Goal: Find specific fact: Find specific fact

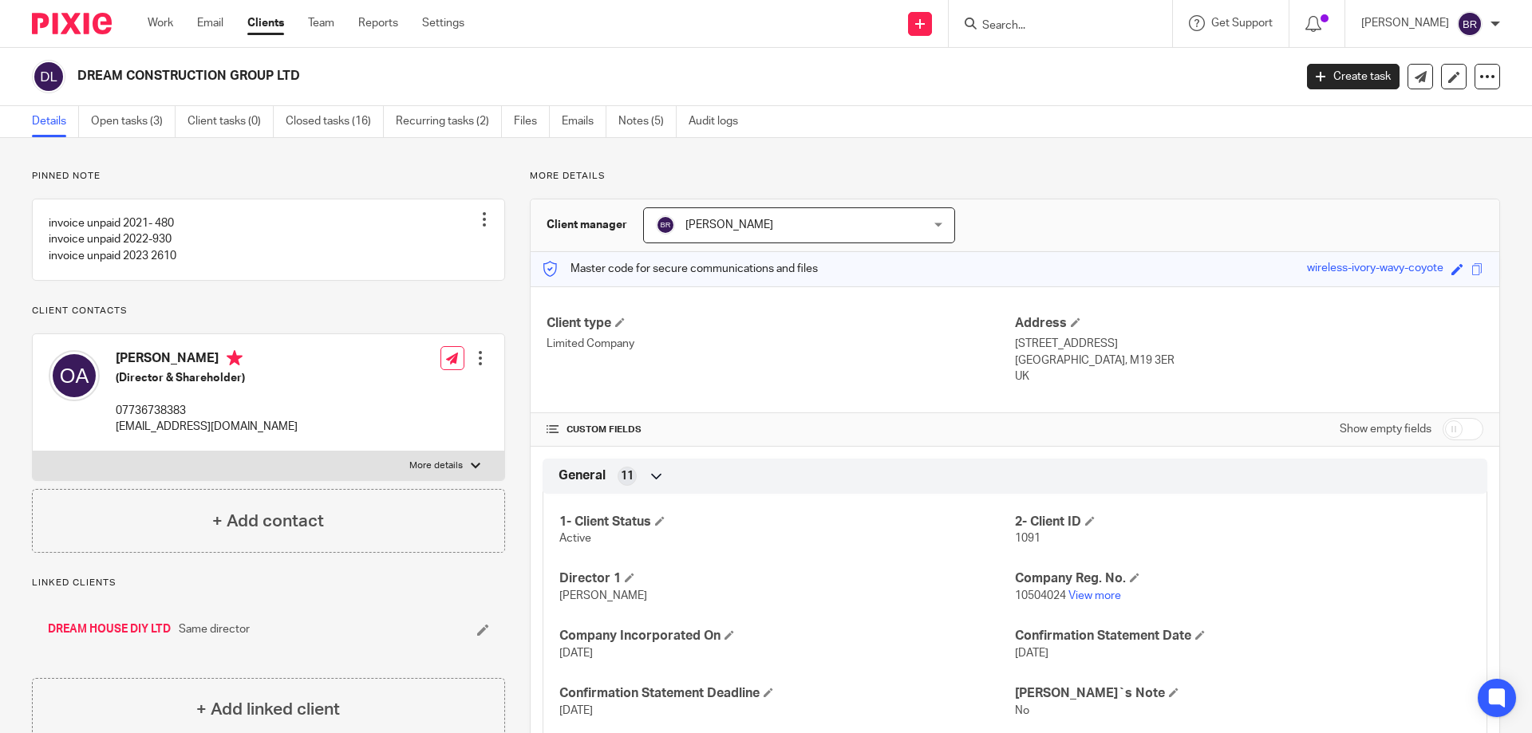
click at [1109, 19] on input "Search" at bounding box center [1053, 26] width 144 height 14
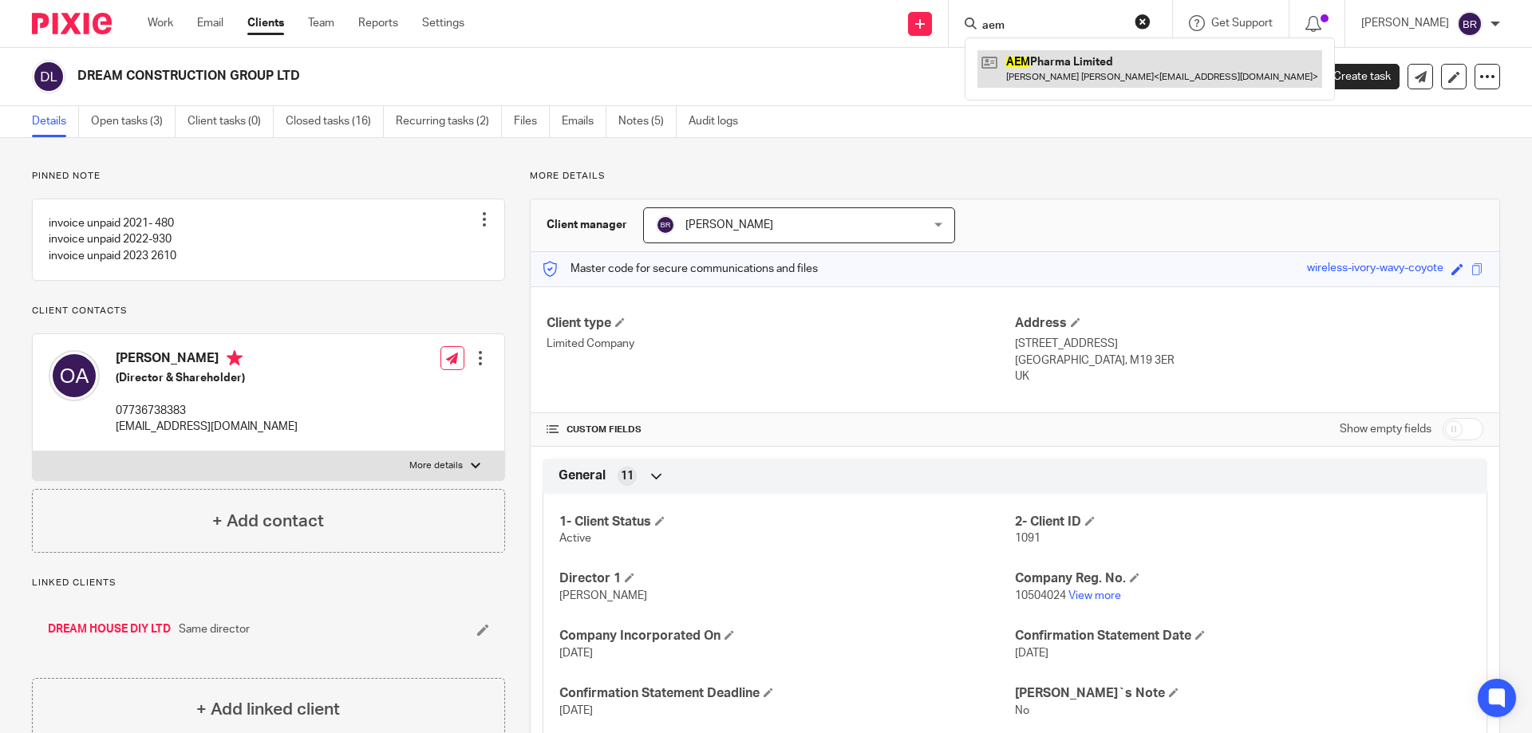
type input "aem"
click at [1101, 59] on link at bounding box center [1150, 68] width 345 height 37
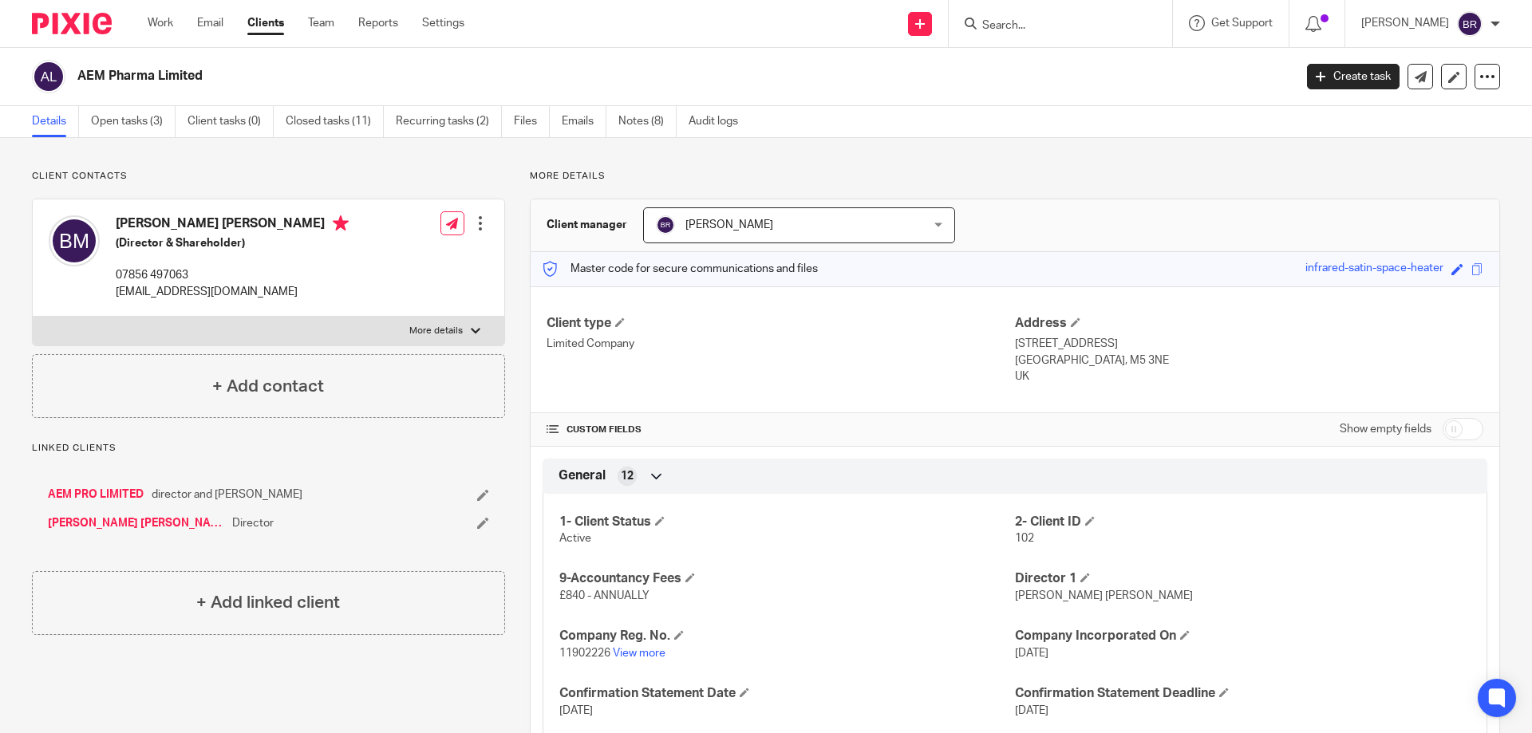
click at [396, 330] on label "More details" at bounding box center [269, 331] width 472 height 29
click at [33, 317] on input "More details" at bounding box center [32, 316] width 1 height 1
checkbox input "true"
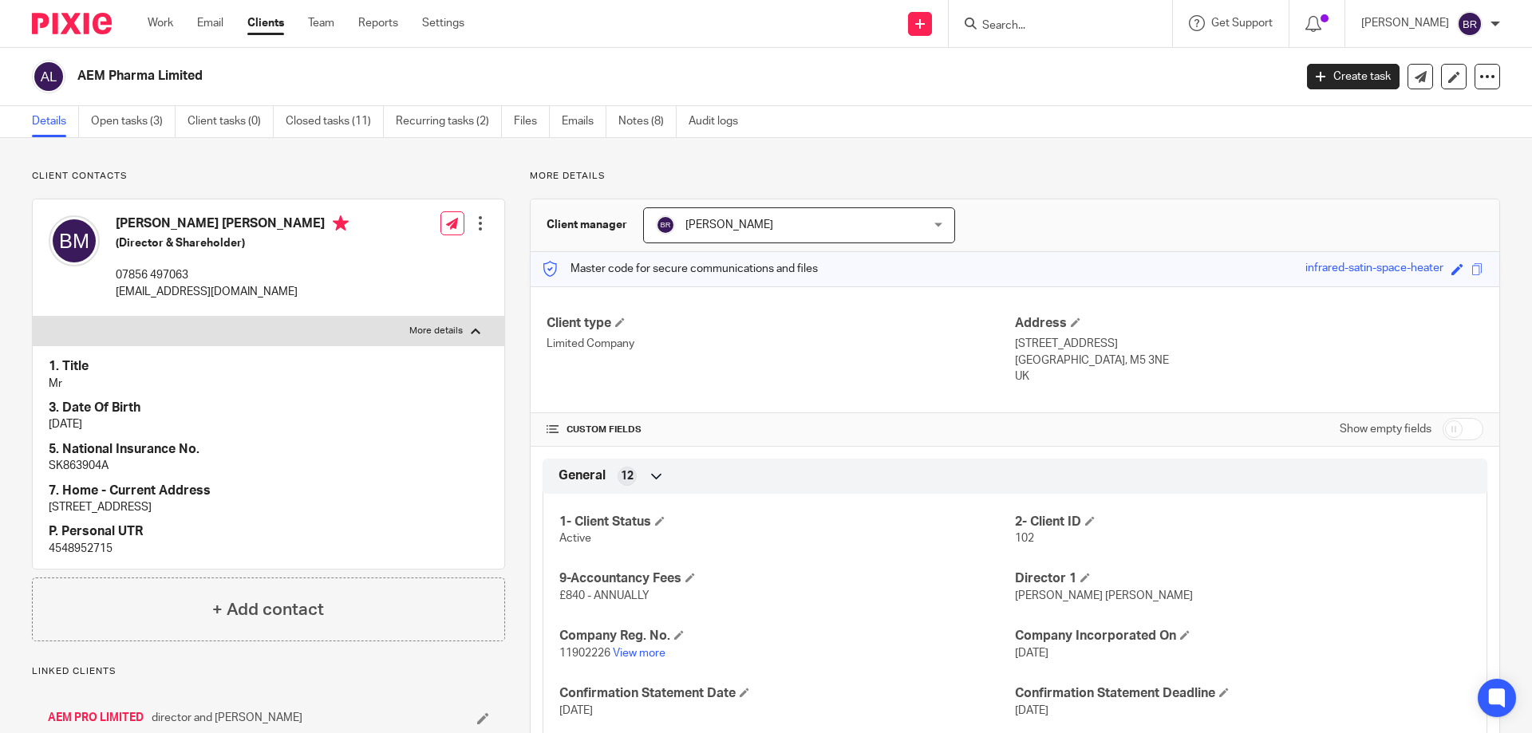
click at [89, 542] on p "4548952715" at bounding box center [269, 549] width 440 height 16
copy p "4548952715"
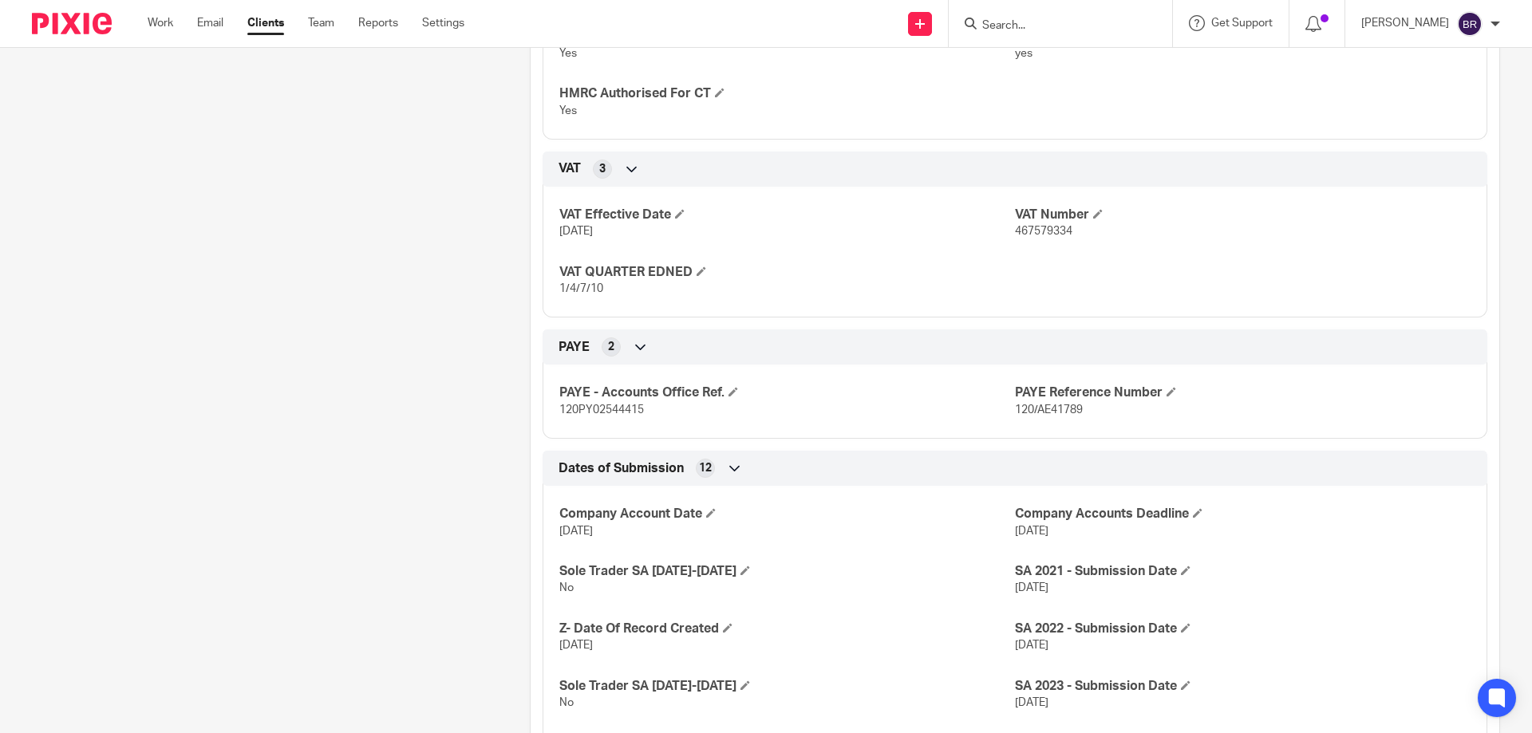
scroll to position [958, 0]
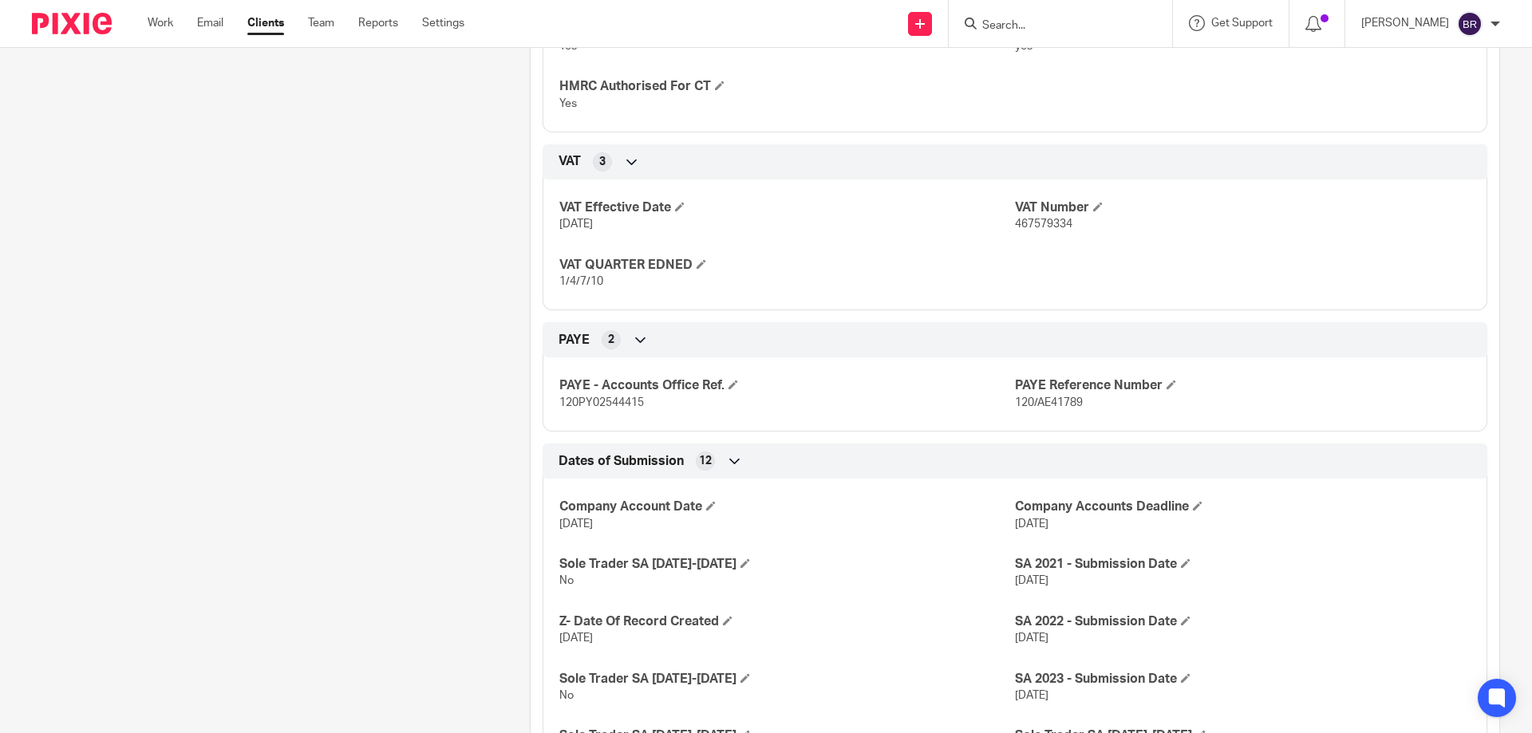
click at [1030, 400] on span "120/AE41789" at bounding box center [1049, 402] width 68 height 11
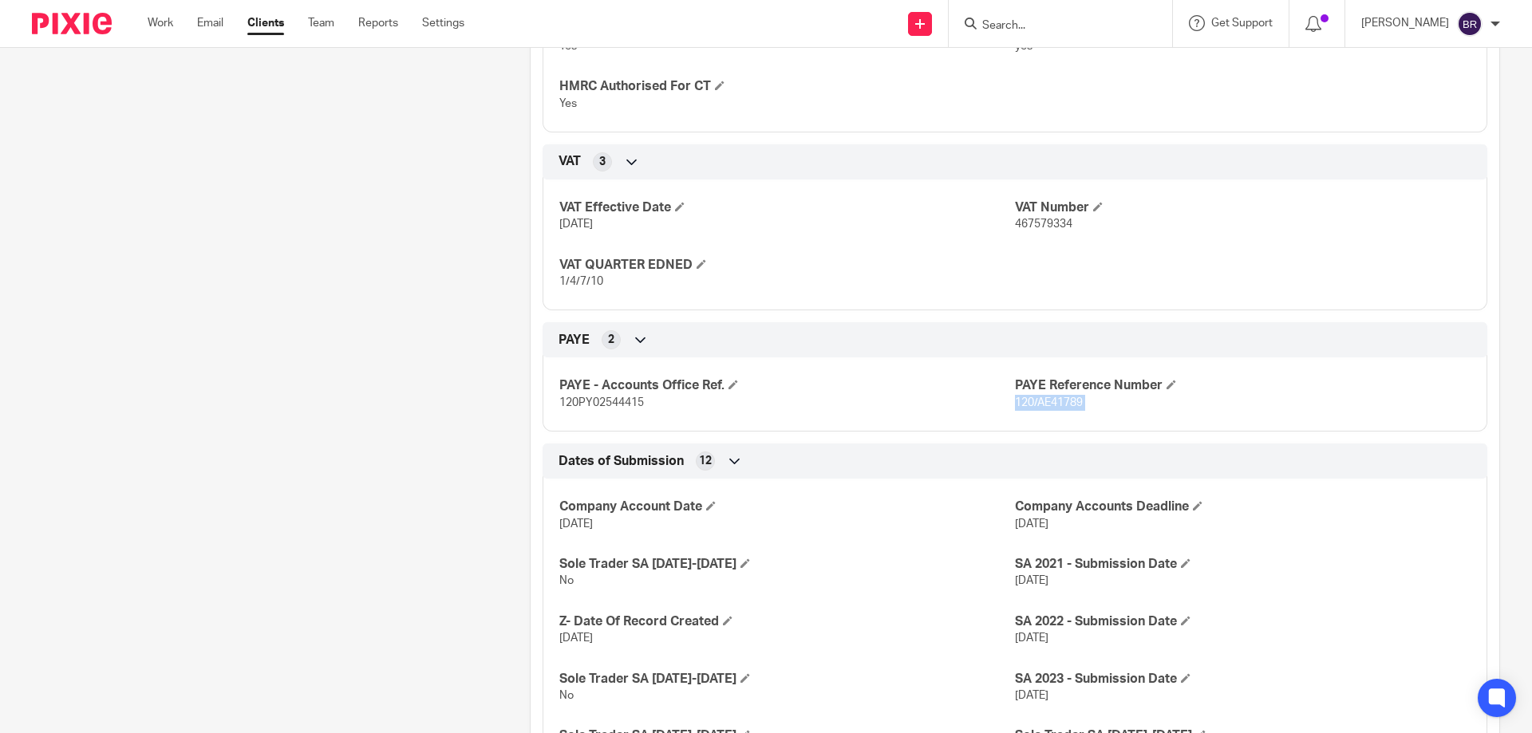
click at [1063, 32] on input "Search" at bounding box center [1053, 26] width 144 height 14
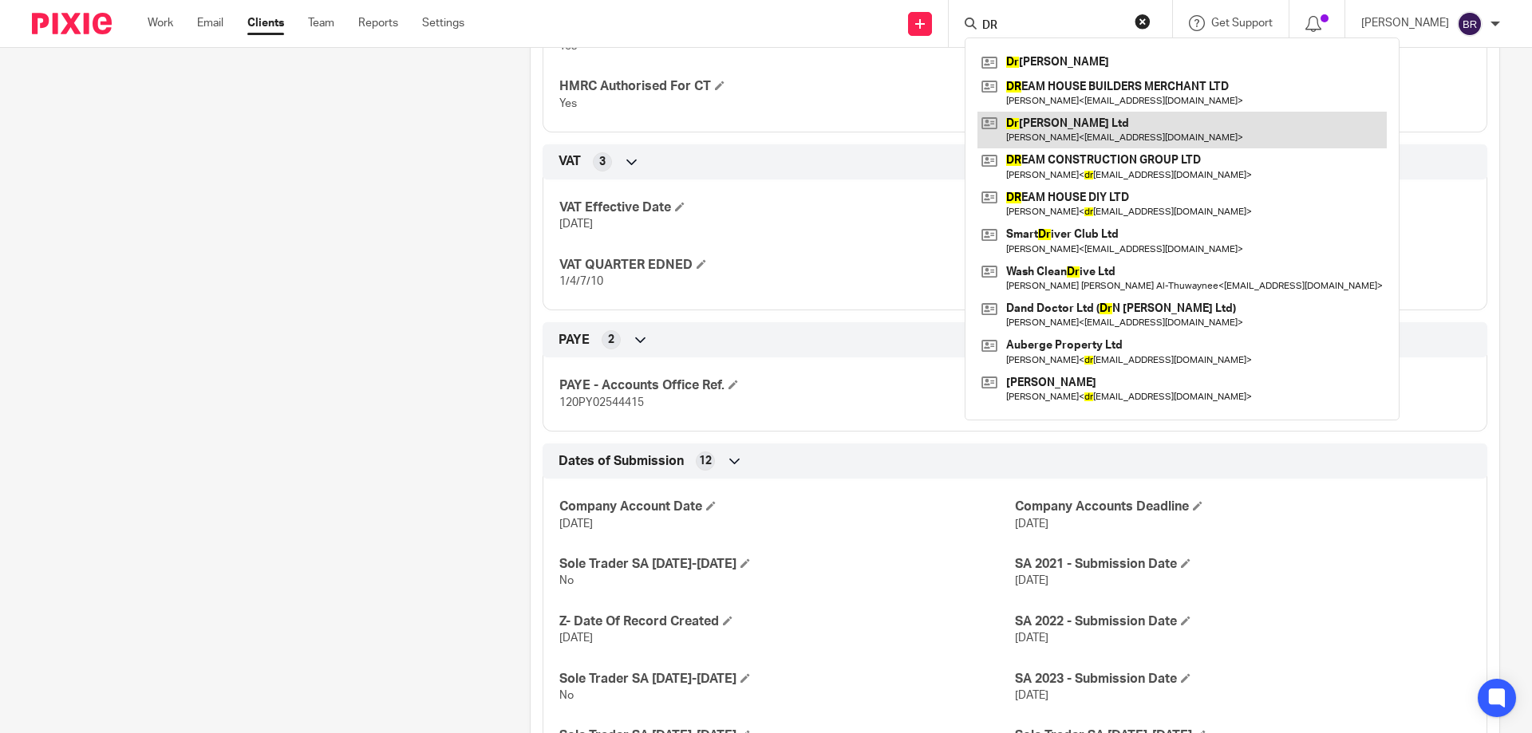
type input "DR"
click at [1060, 139] on link at bounding box center [1182, 130] width 409 height 37
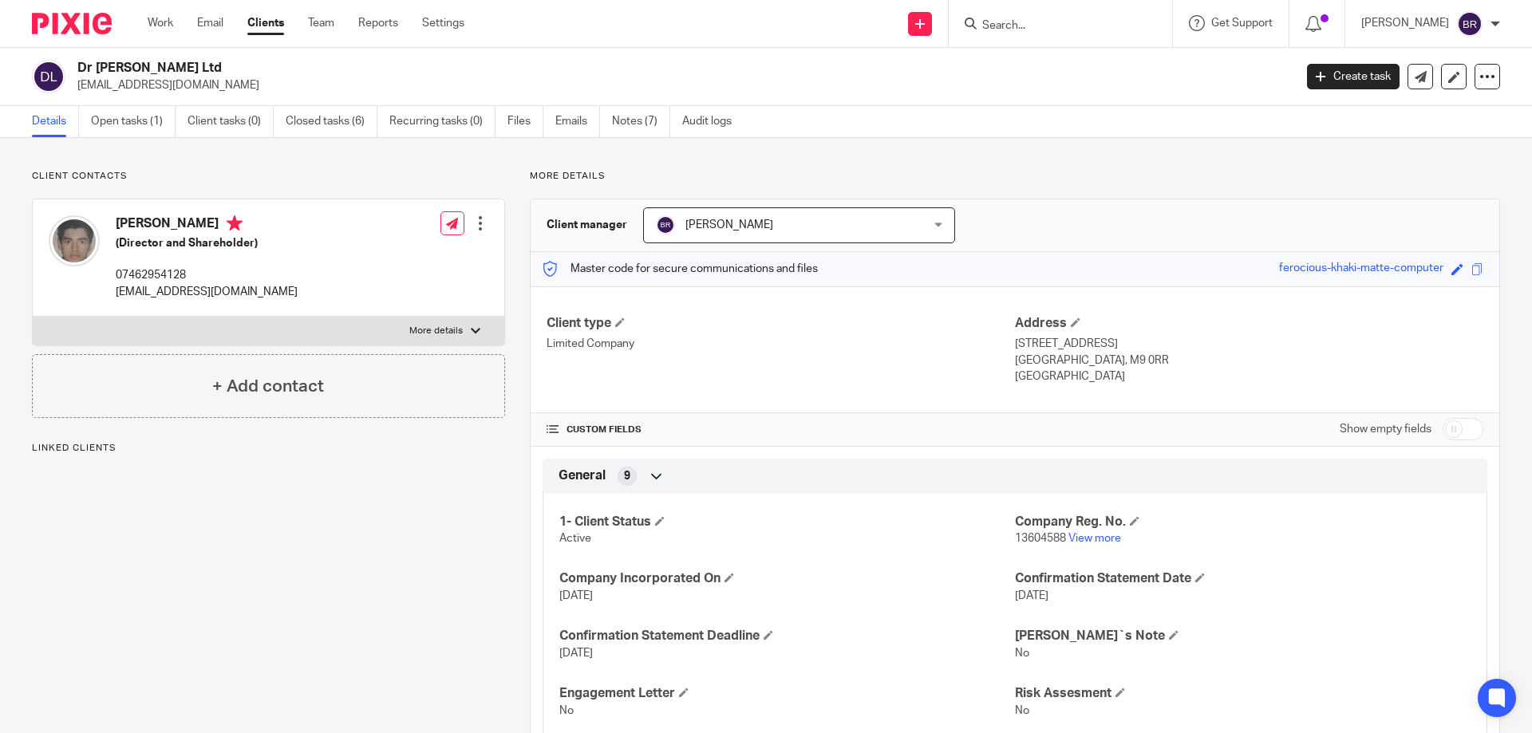
click at [174, 292] on p "[EMAIL_ADDRESS][DOMAIN_NAME]" at bounding box center [207, 292] width 182 height 16
copy div "[EMAIL_ADDRESS][DOMAIN_NAME]"
click at [1039, 540] on span "13604588" at bounding box center [1040, 538] width 51 height 11
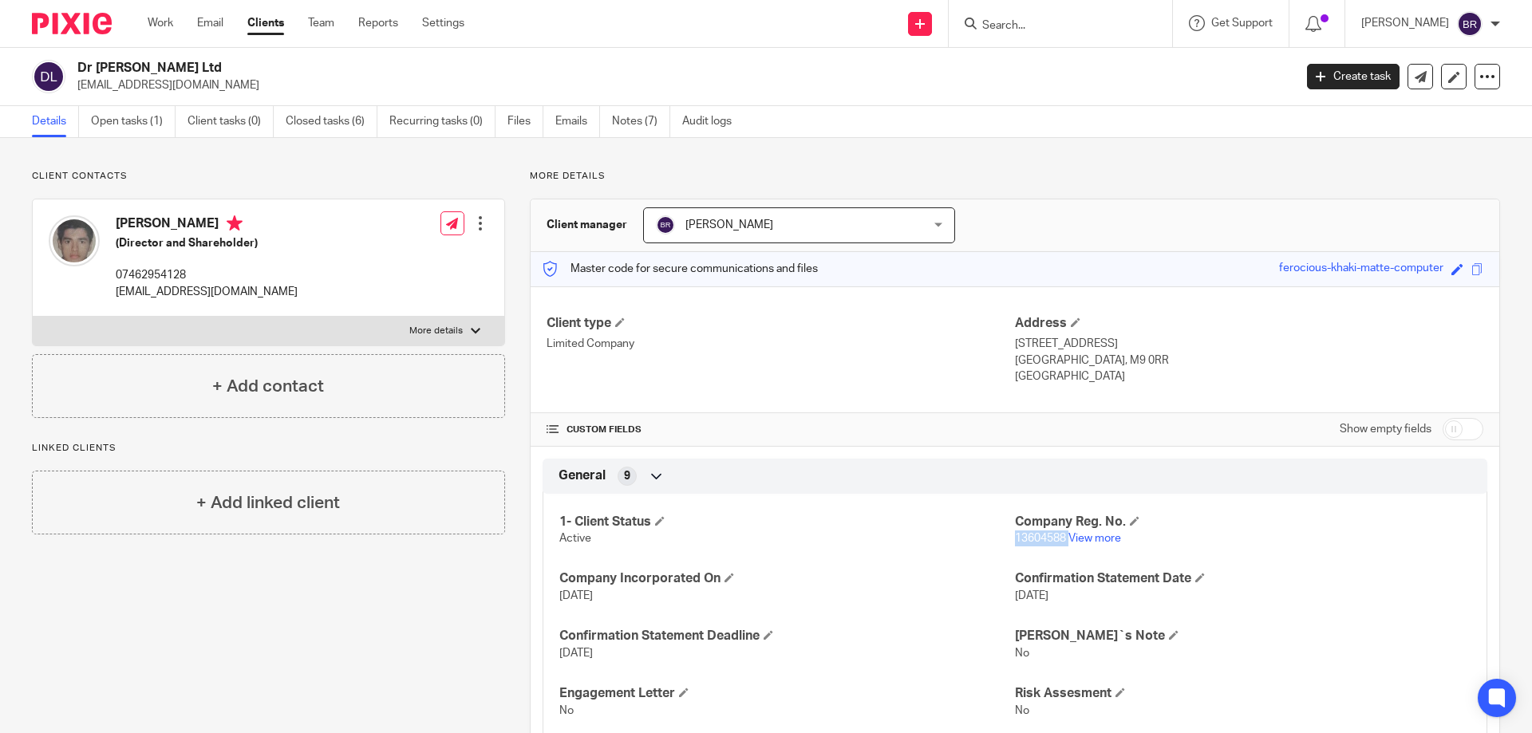
click at [1039, 540] on span "13604588" at bounding box center [1040, 538] width 51 height 11
copy p "13604588"
